Goal: Check status: Check status

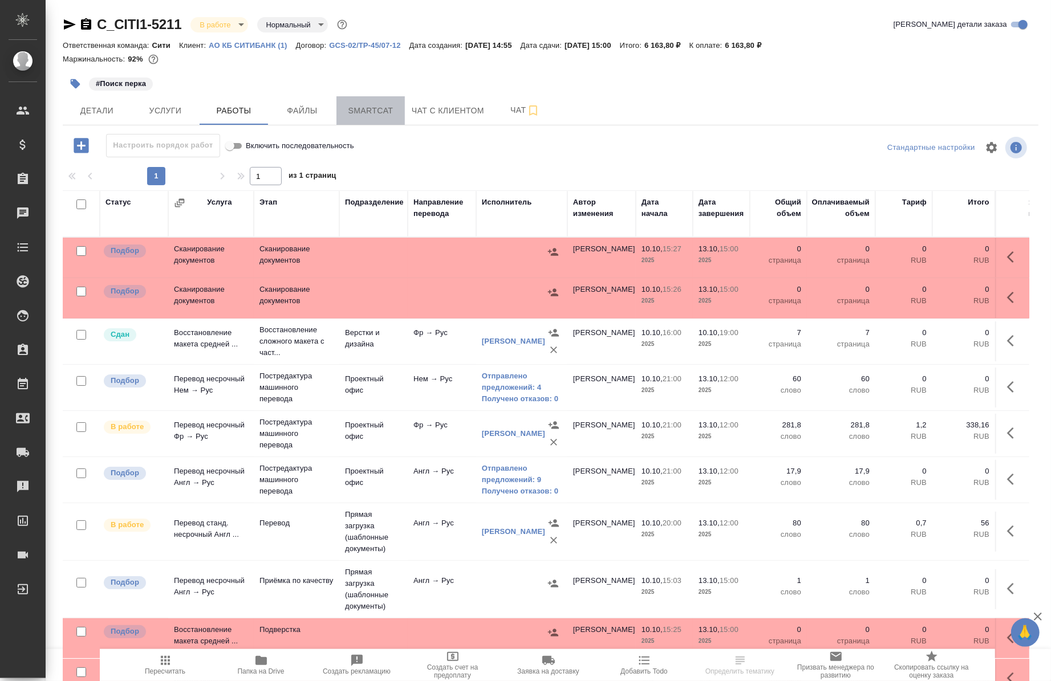
click at [368, 111] on span "Smartcat" at bounding box center [370, 111] width 55 height 14
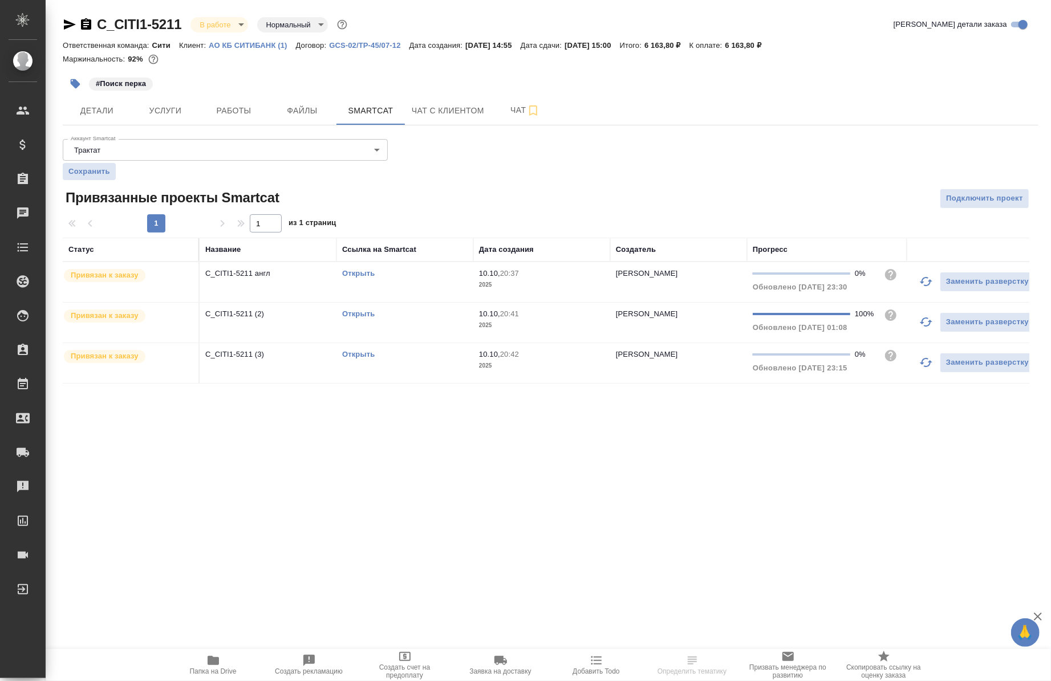
click at [368, 315] on link "Открыть" at bounding box center [358, 314] width 32 height 9
click at [208, 664] on icon "button" at bounding box center [213, 660] width 11 height 9
click at [228, 107] on span "Работы" at bounding box center [233, 111] width 55 height 14
